Goal: Task Accomplishment & Management: Manage account settings

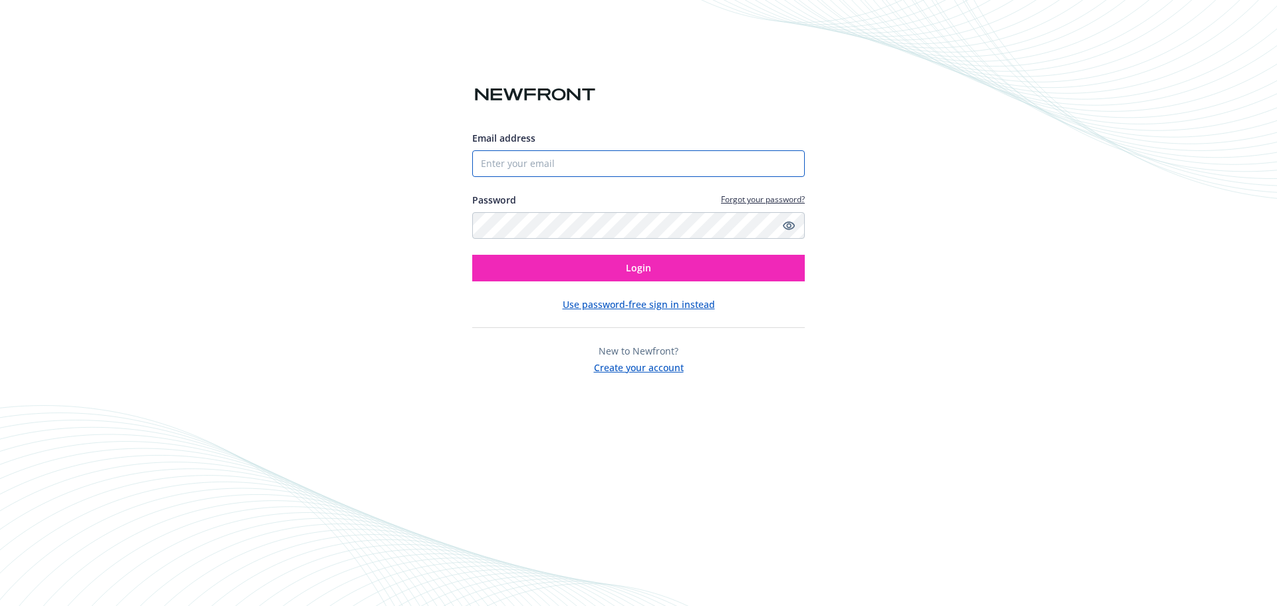
click at [534, 171] on input "Email address" at bounding box center [638, 163] width 333 height 27
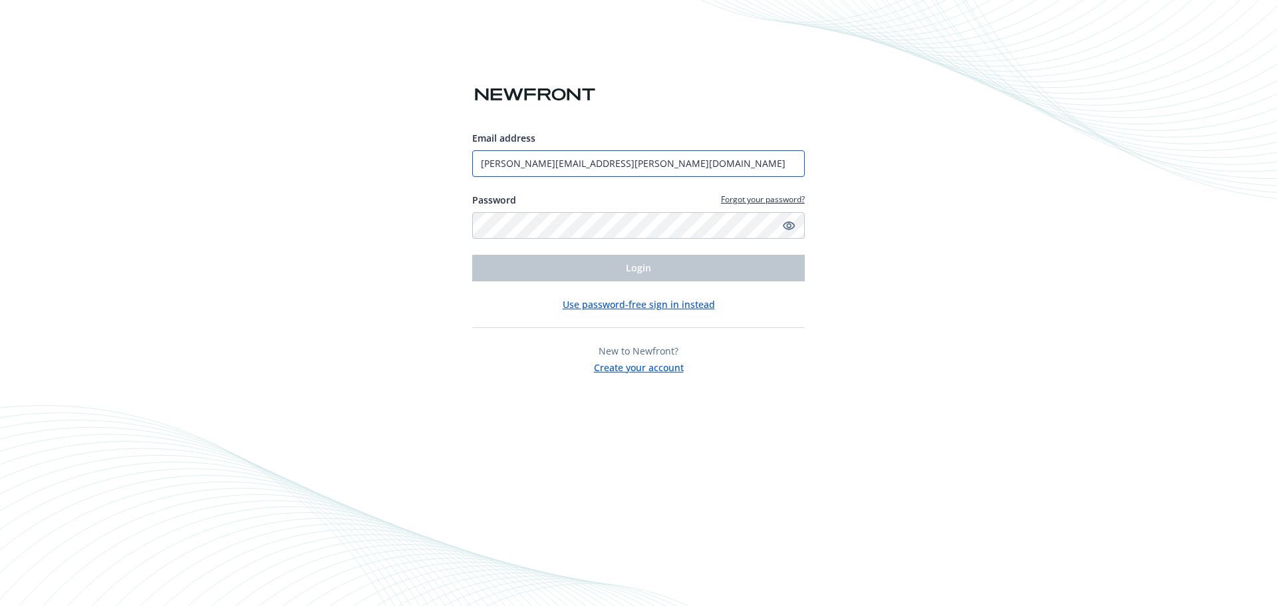
type input "amanda.martinez@newfront.com"
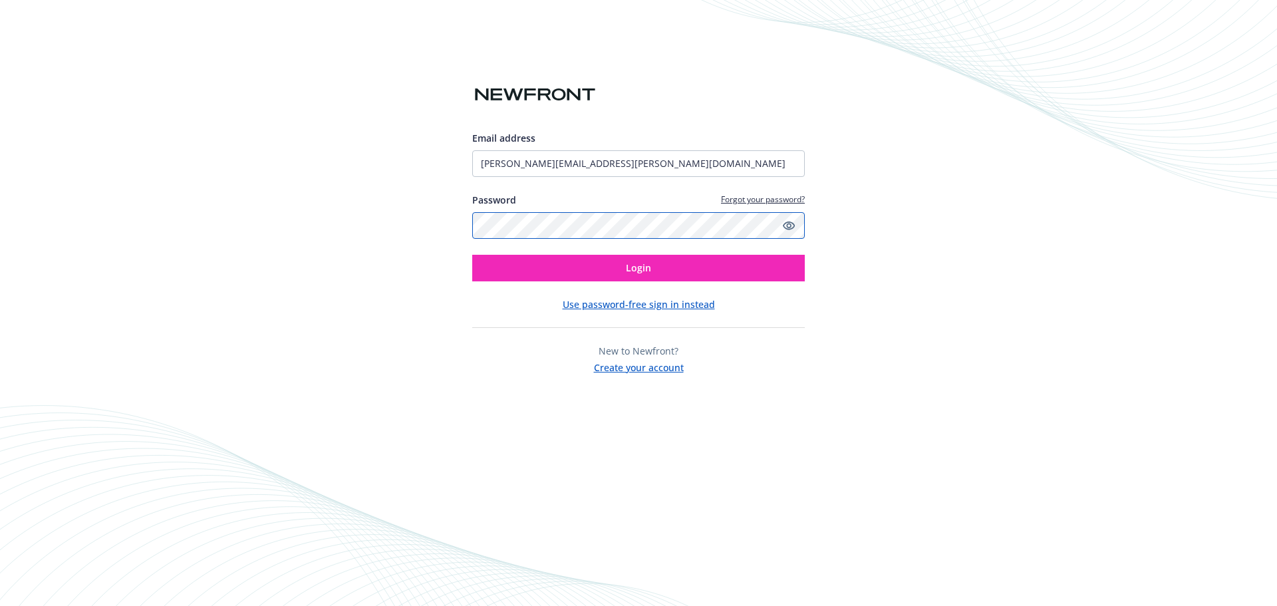
click at [472, 255] on button "Login" at bounding box center [638, 268] width 333 height 27
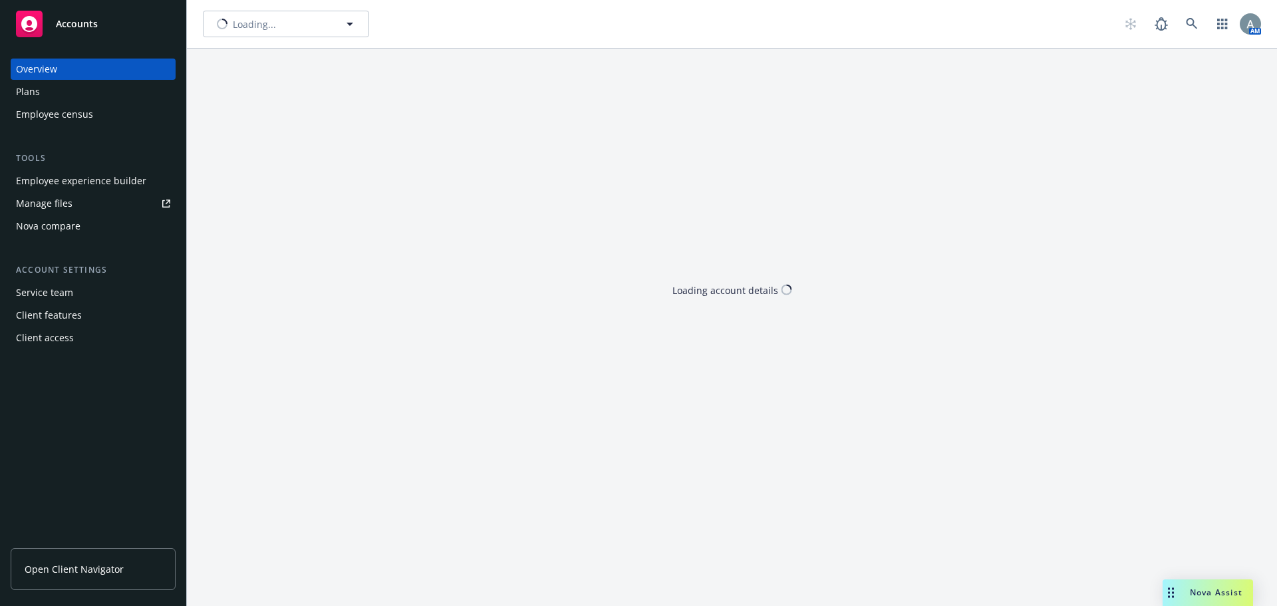
type input "Loft Orbital Solutions Inc."
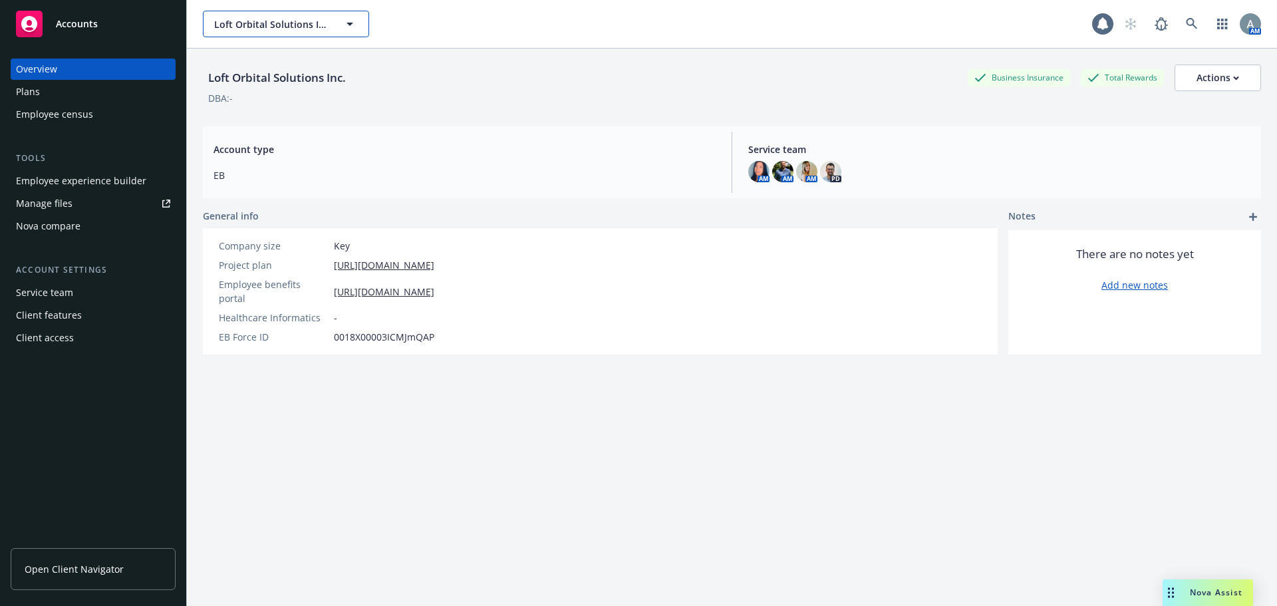
click at [351, 25] on icon "button" at bounding box center [350, 24] width 16 height 16
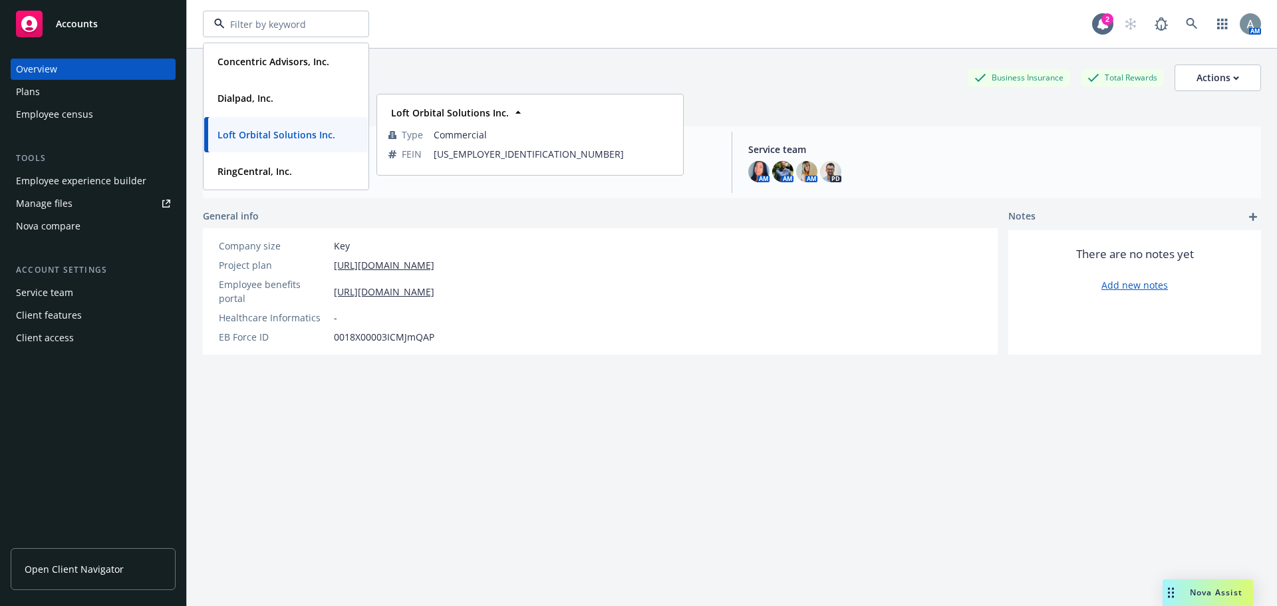
click at [269, 130] on strong "Loft Orbital Solutions Inc." at bounding box center [276, 134] width 118 height 13
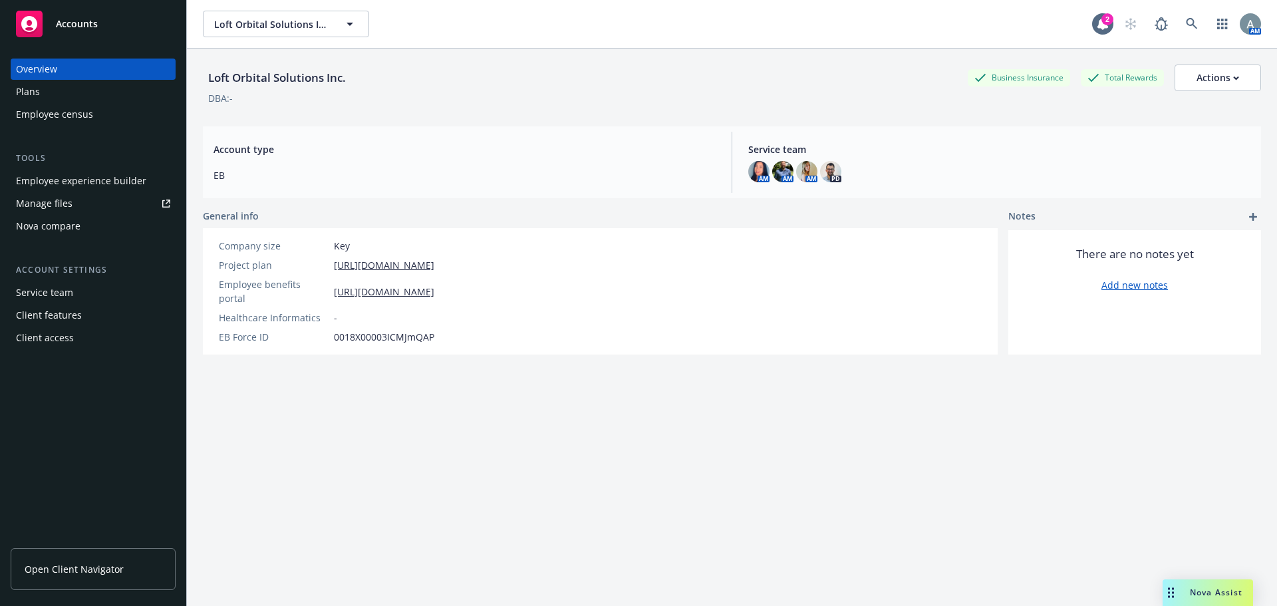
click at [70, 204] on div "Manage files" at bounding box center [44, 203] width 57 height 21
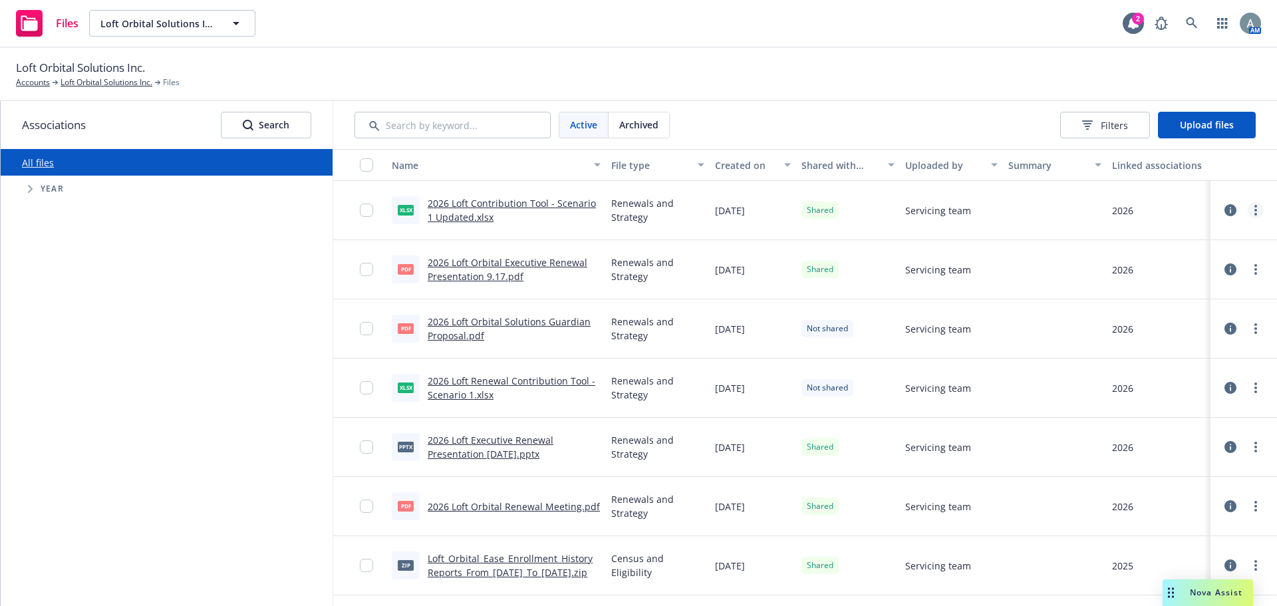
click at [1254, 209] on icon "more" at bounding box center [1255, 210] width 3 height 11
drag, startPoint x: 1171, startPoint y: 243, endPoint x: 1181, endPoint y: 240, distance: 10.3
click at [1171, 243] on link "Unshare with client" at bounding box center [1187, 237] width 132 height 27
click at [1248, 210] on link "more" at bounding box center [1256, 210] width 16 height 16
click at [1179, 265] on link "Archive" at bounding box center [1187, 264] width 132 height 27
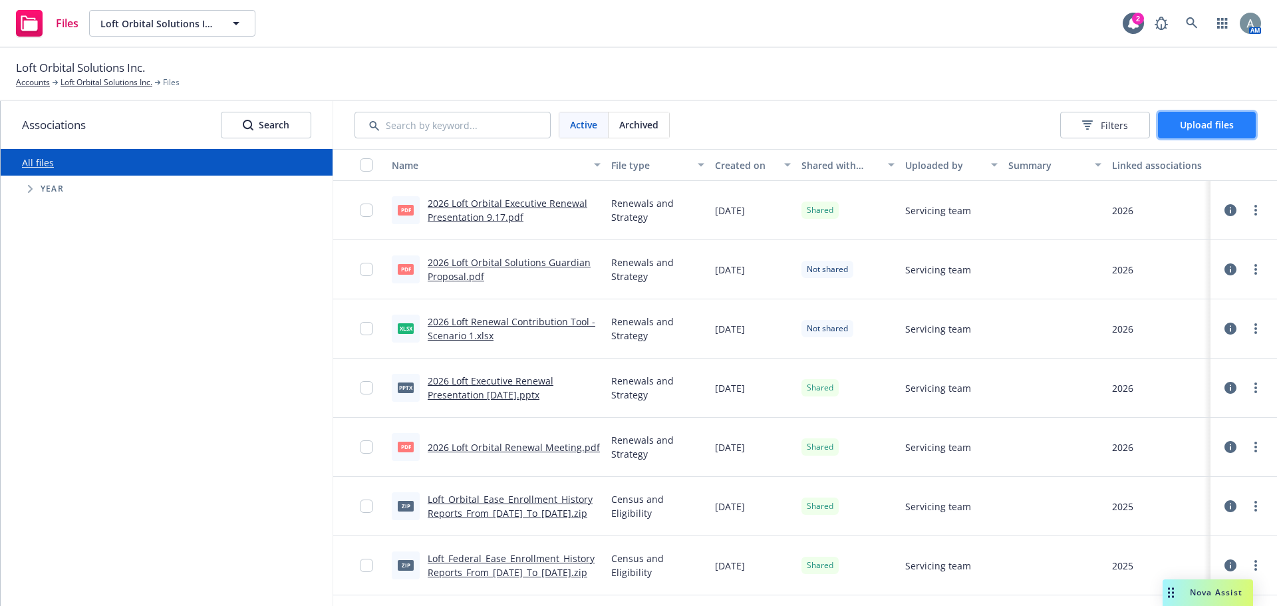
click at [1224, 125] on span "Upload files" at bounding box center [1207, 124] width 54 height 13
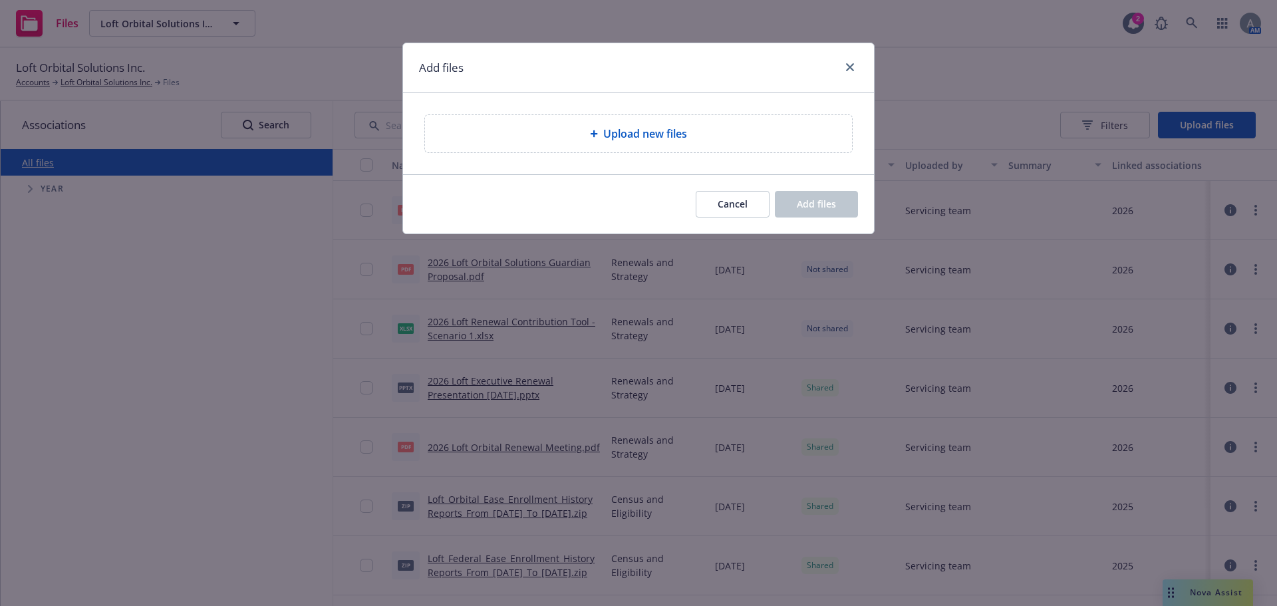
click at [700, 135] on div "Upload new files" at bounding box center [639, 134] width 406 height 16
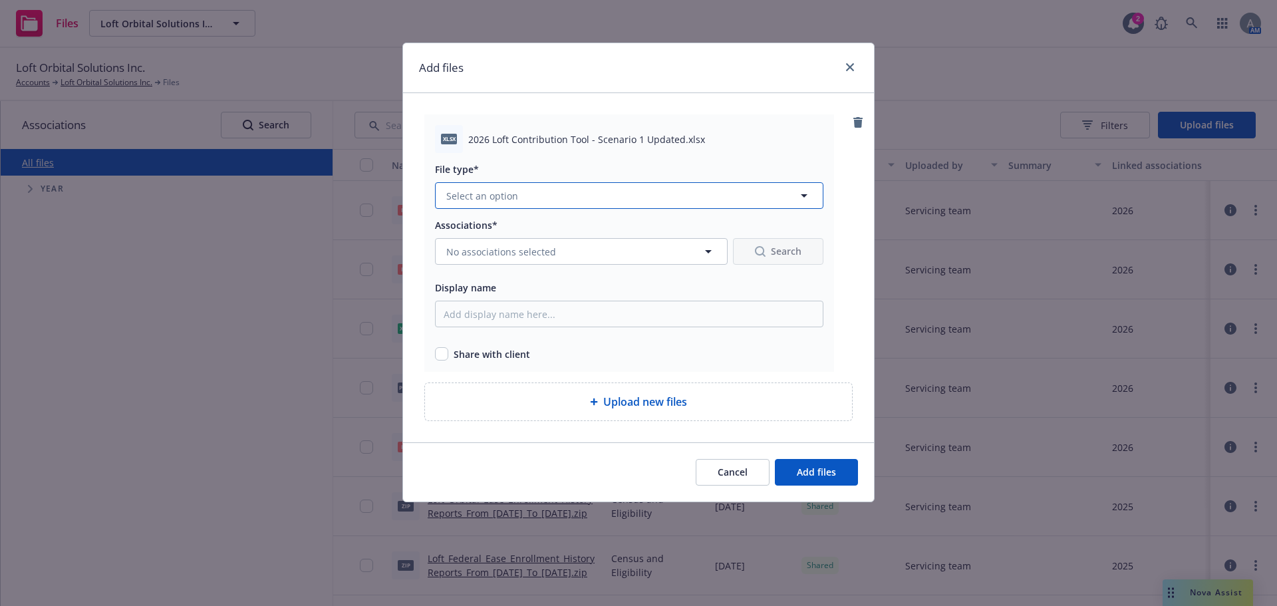
click at [563, 195] on button "Select an option" at bounding box center [629, 195] width 388 height 27
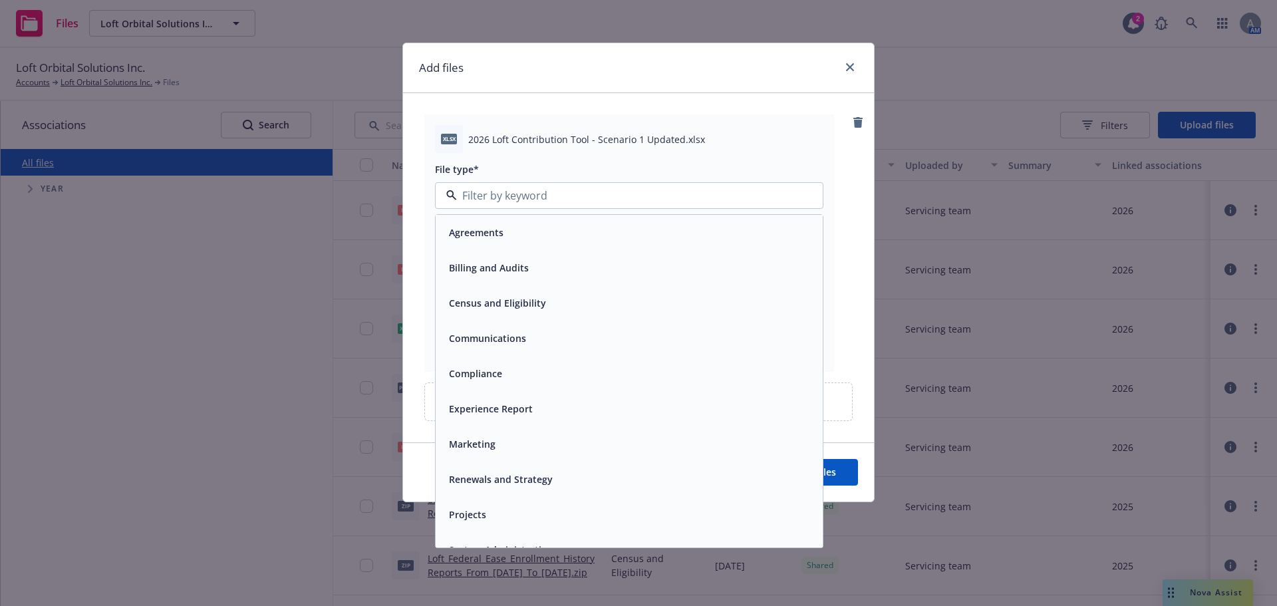
click at [519, 480] on span "Renewals and Strategy" at bounding box center [501, 479] width 104 height 14
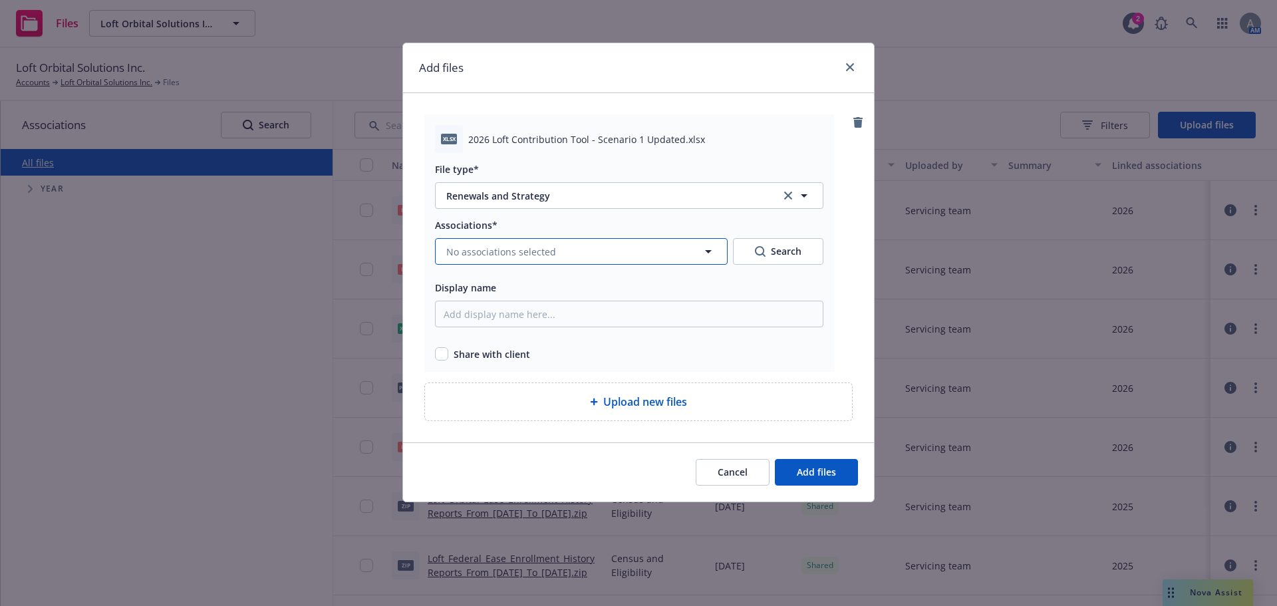
click at [533, 253] on span "No associations selected" at bounding box center [501, 252] width 110 height 14
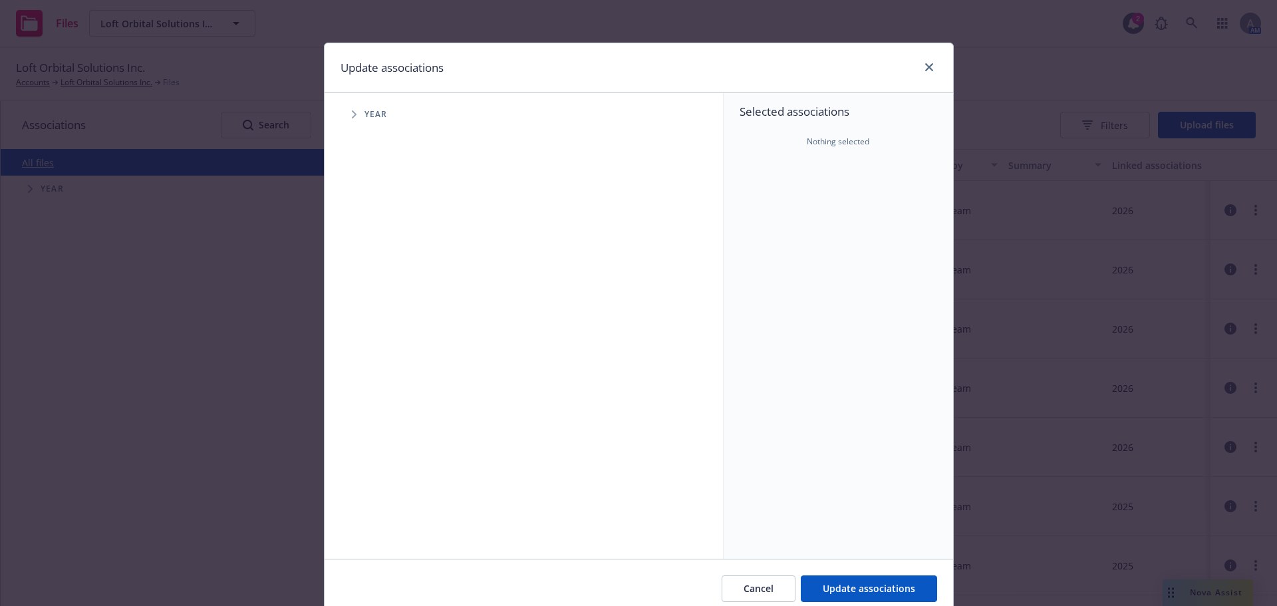
click at [345, 114] on span "Tree Example" at bounding box center [353, 114] width 21 height 21
click at [382, 327] on input "Tree Example" at bounding box center [387, 327] width 13 height 13
checkbox input "true"
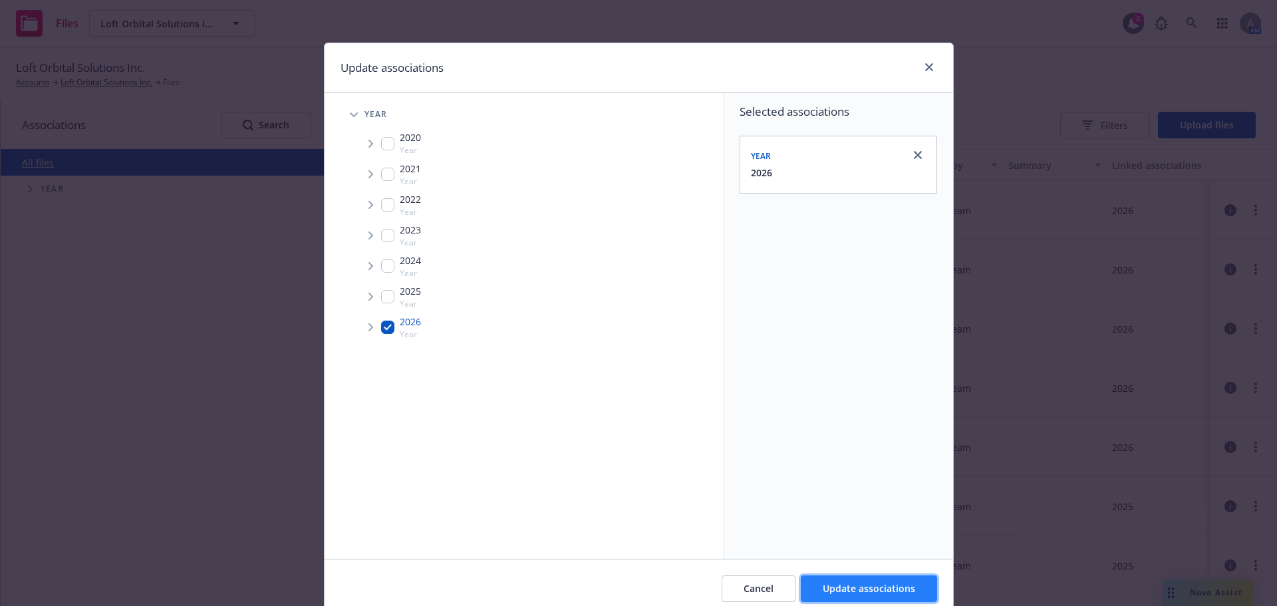
click at [896, 585] on span "Update associations" at bounding box center [869, 588] width 92 height 13
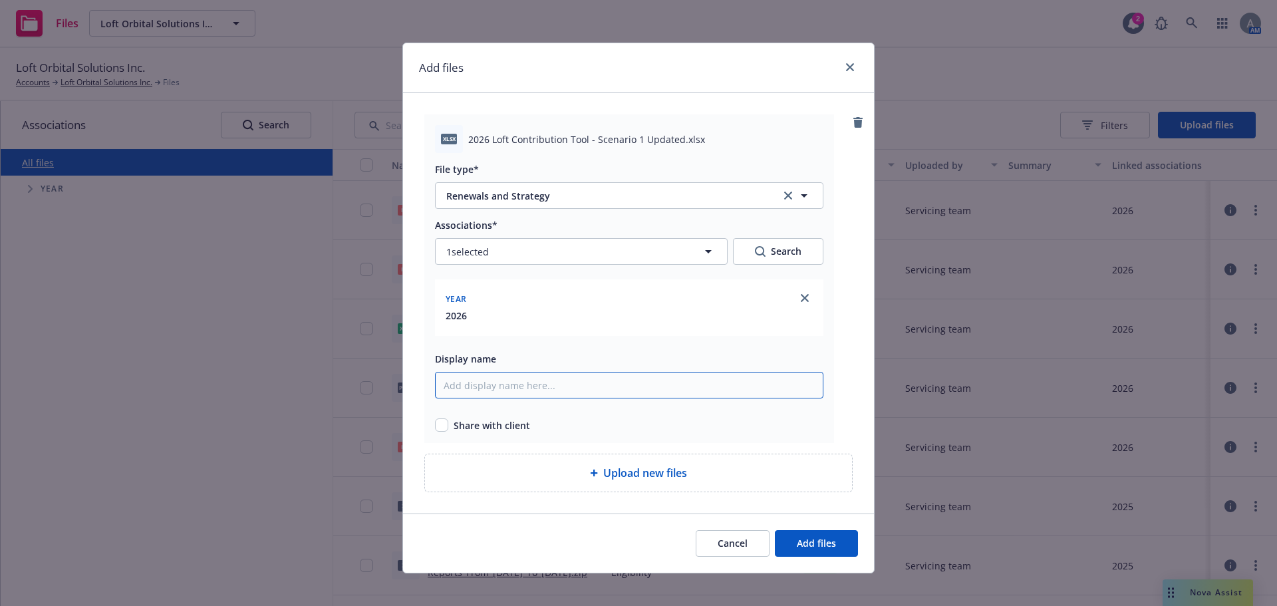
click at [498, 390] on input "Display name" at bounding box center [629, 385] width 388 height 27
drag, startPoint x: 675, startPoint y: 138, endPoint x: 454, endPoint y: 138, distance: 220.8
click at [454, 138] on div "xlsx 2026 Loft Contribution Tool - Scenario 1 Updated.xlsx" at bounding box center [629, 139] width 388 height 28
copy div "2026 Loft Contribution Tool - Scenario 1 Updated"
click at [515, 393] on input "Display name" at bounding box center [629, 385] width 388 height 27
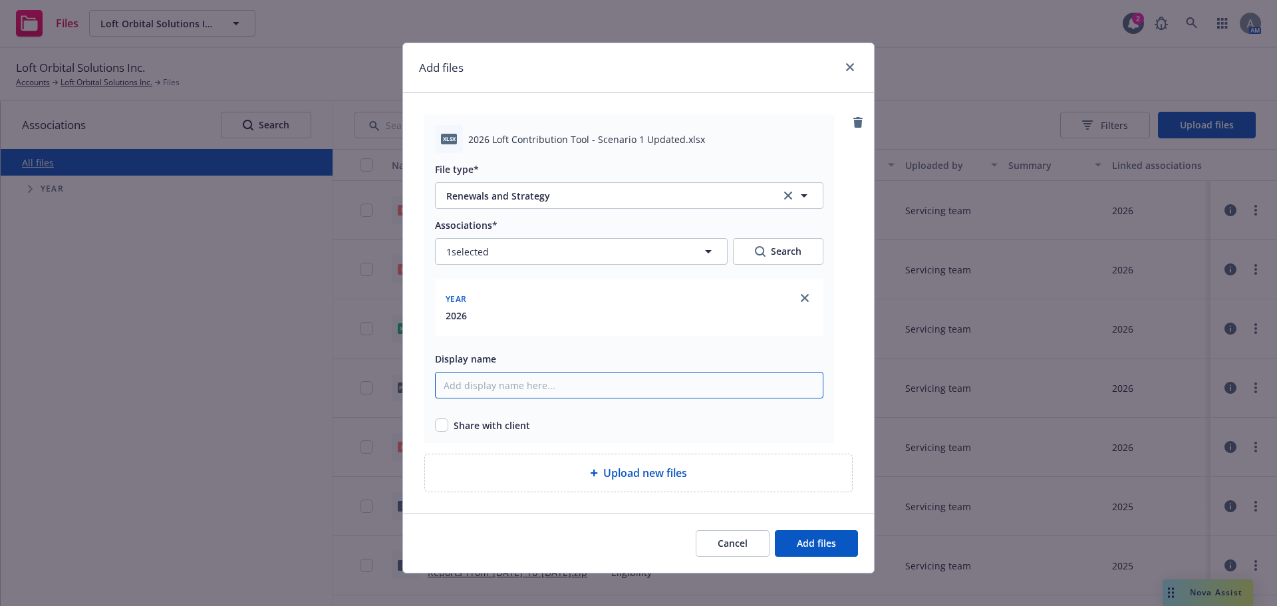
paste input "2026 Loft Contribution Tool - Scenario 1 Updated"
type input "2026 Loft Contribution Tool - Scenario 1 Updated"
click at [440, 428] on input "checkbox" at bounding box center [441, 424] width 13 height 13
checkbox input "true"
click at [703, 420] on div "Share with client" at bounding box center [629, 425] width 388 height 14
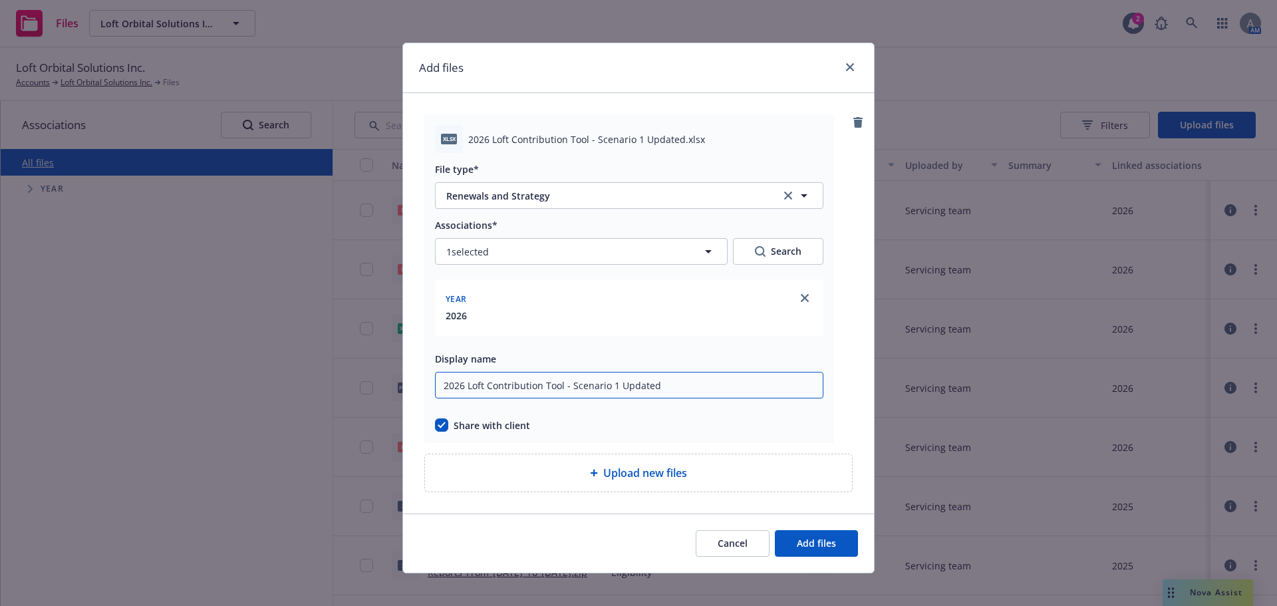
click at [677, 388] on input "2026 Loft Contribution Tool - Scenario 1 Updated" at bounding box center [629, 385] width 388 height 27
click at [811, 547] on span "Add files" at bounding box center [816, 543] width 39 height 13
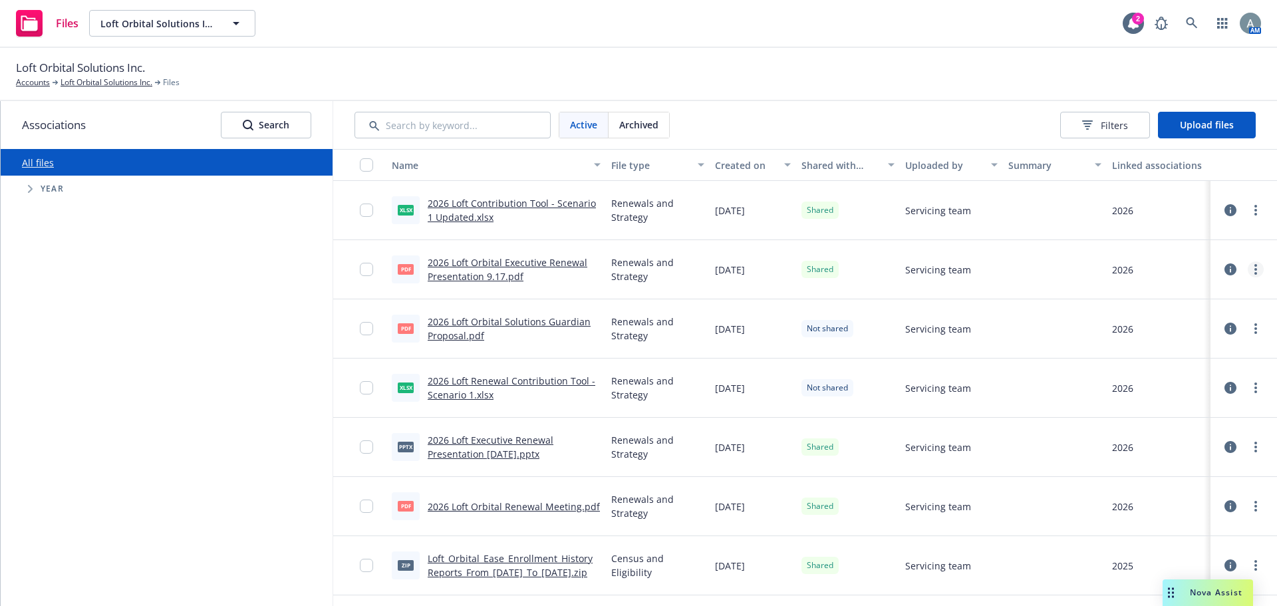
click at [1248, 275] on link "more" at bounding box center [1256, 269] width 16 height 16
click at [1169, 295] on link "Unshare with client" at bounding box center [1187, 296] width 132 height 27
click at [1254, 272] on icon "more" at bounding box center [1255, 269] width 3 height 11
click at [1157, 322] on link "Archive" at bounding box center [1187, 323] width 132 height 27
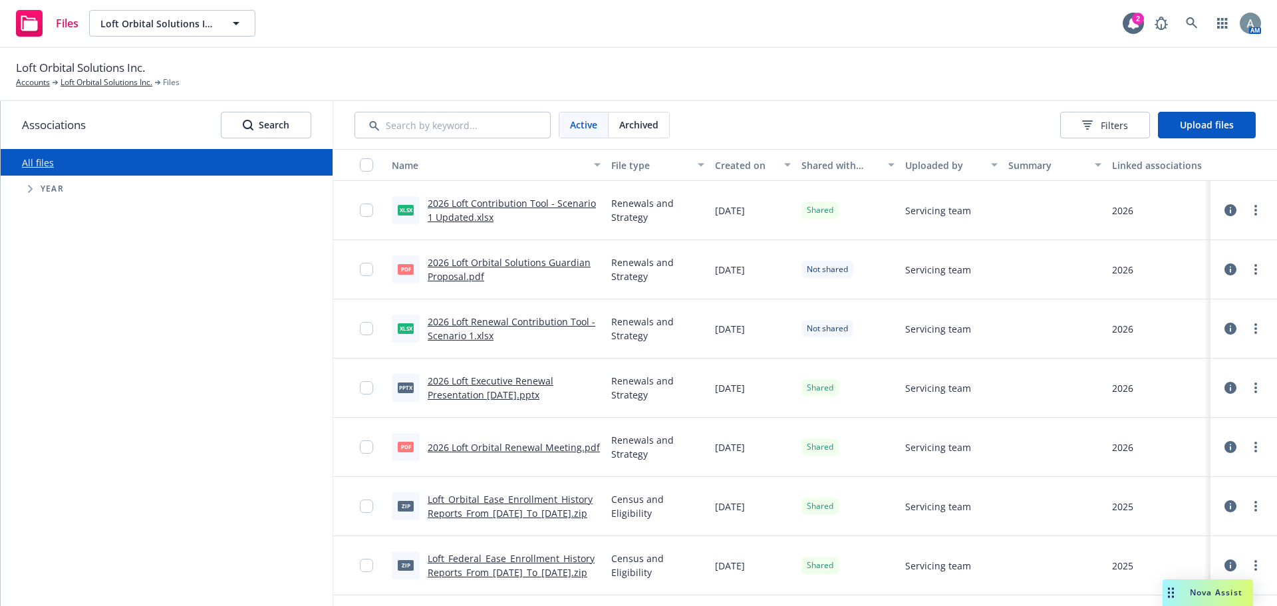
click at [1033, 505] on div at bounding box center [1055, 506] width 104 height 59
